Goal: Task Accomplishment & Management: Manage account settings

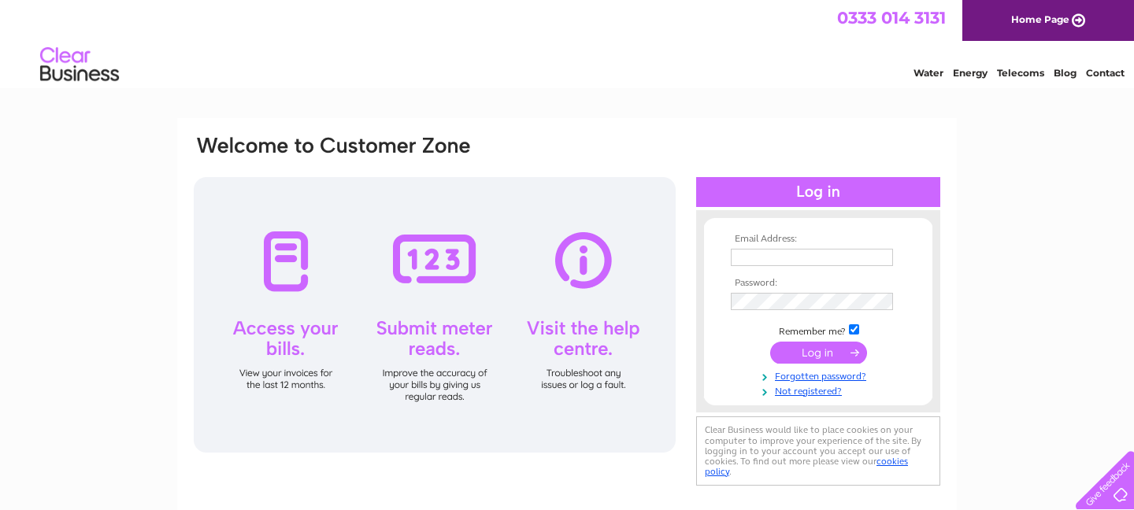
type input "theconservatory@pistudios.co.uk"
click at [805, 353] on input "submit" at bounding box center [818, 353] width 97 height 22
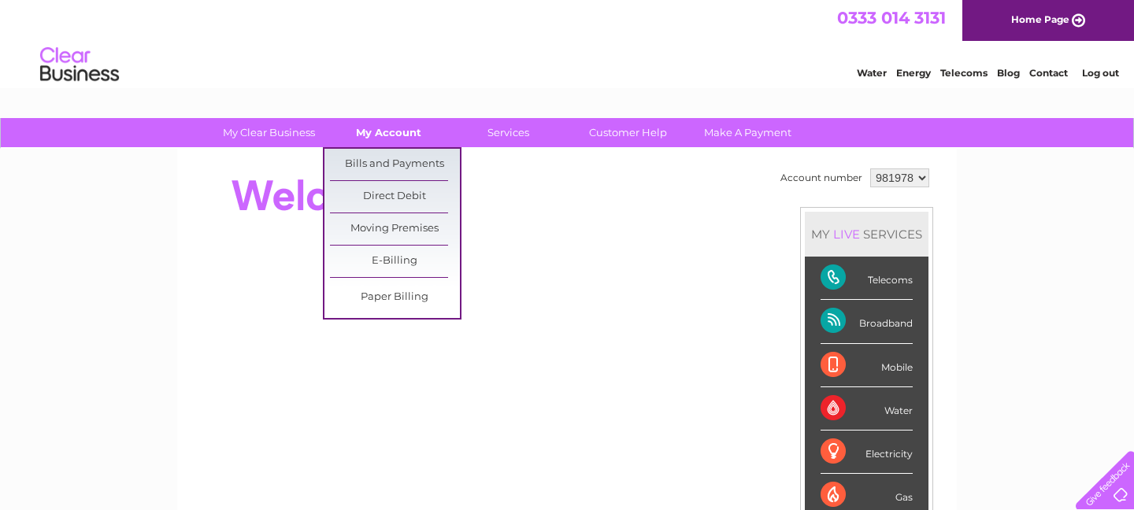
click at [394, 131] on link "My Account" at bounding box center [389, 132] width 130 height 29
click at [392, 160] on link "Bills and Payments" at bounding box center [395, 164] width 130 height 31
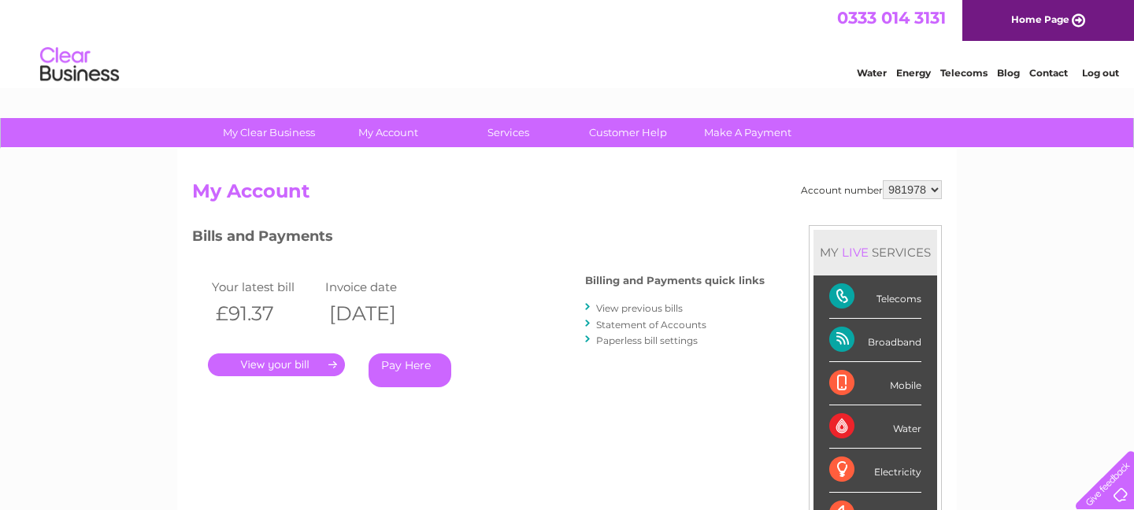
click at [274, 367] on link "." at bounding box center [276, 365] width 137 height 23
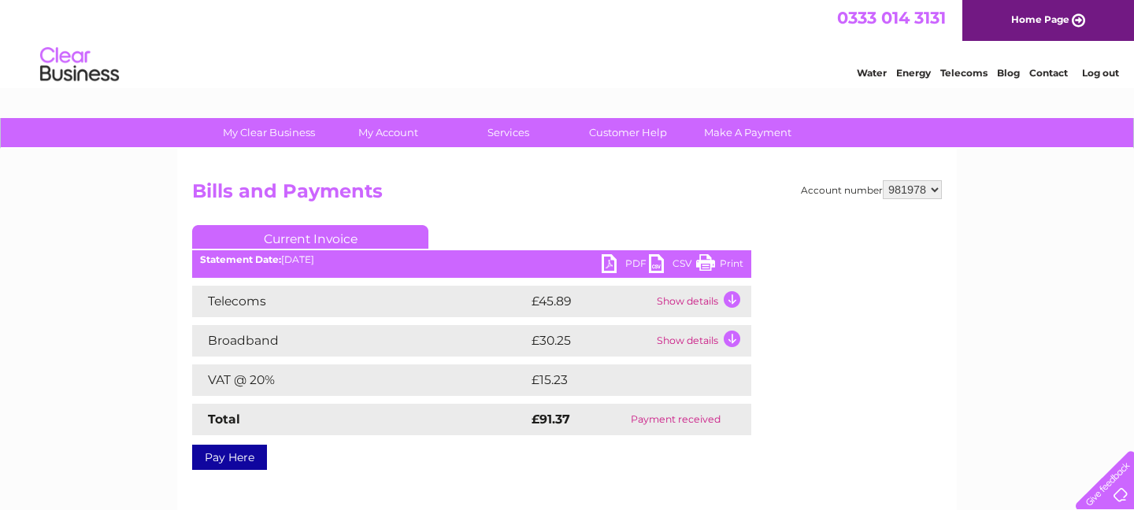
click at [735, 299] on td "Show details" at bounding box center [702, 301] width 98 height 31
